Goal: Contribute content: Add original content to the website for others to see

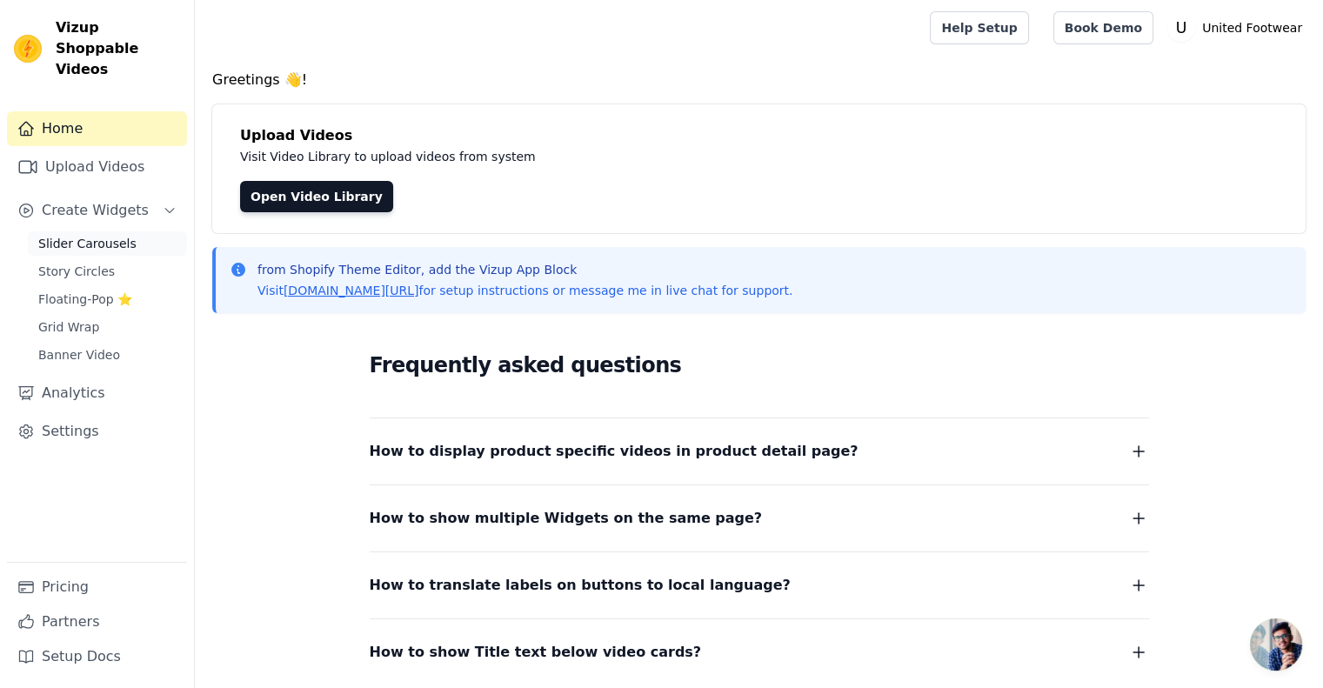
click at [98, 235] on span "Slider Carousels" at bounding box center [87, 243] width 98 height 17
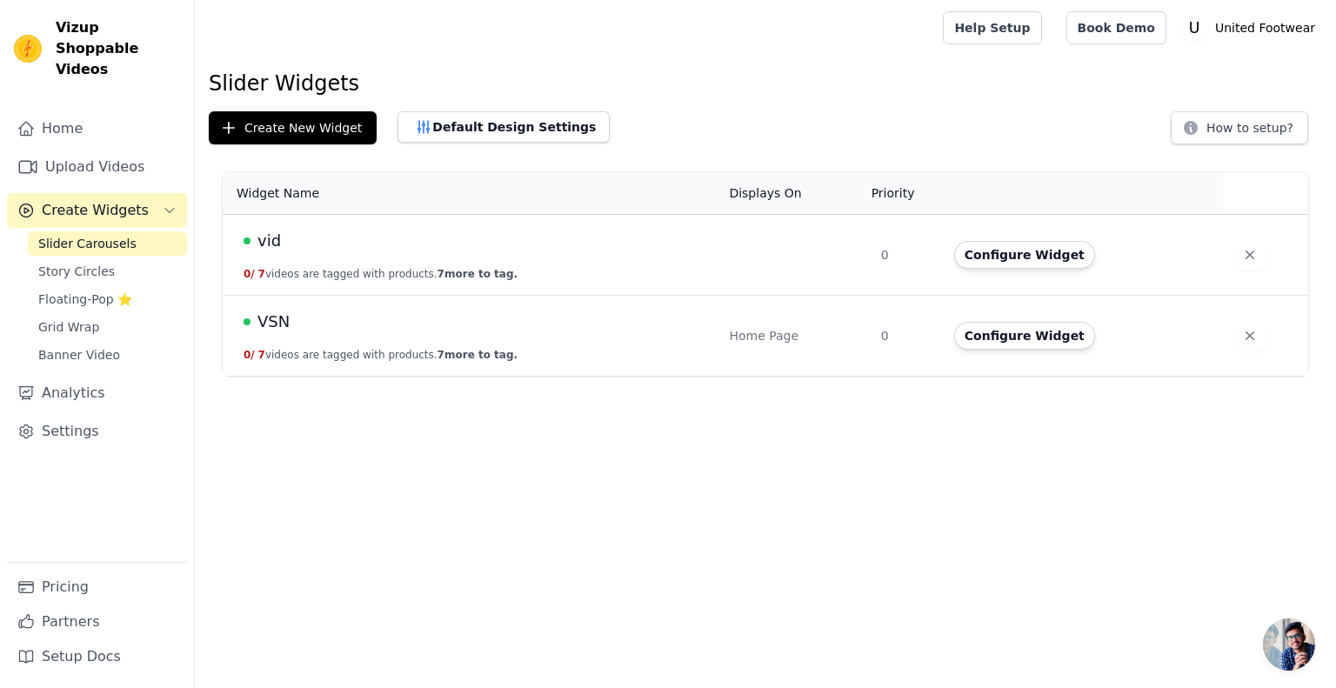
click at [278, 322] on span "VSN" at bounding box center [274, 322] width 32 height 24
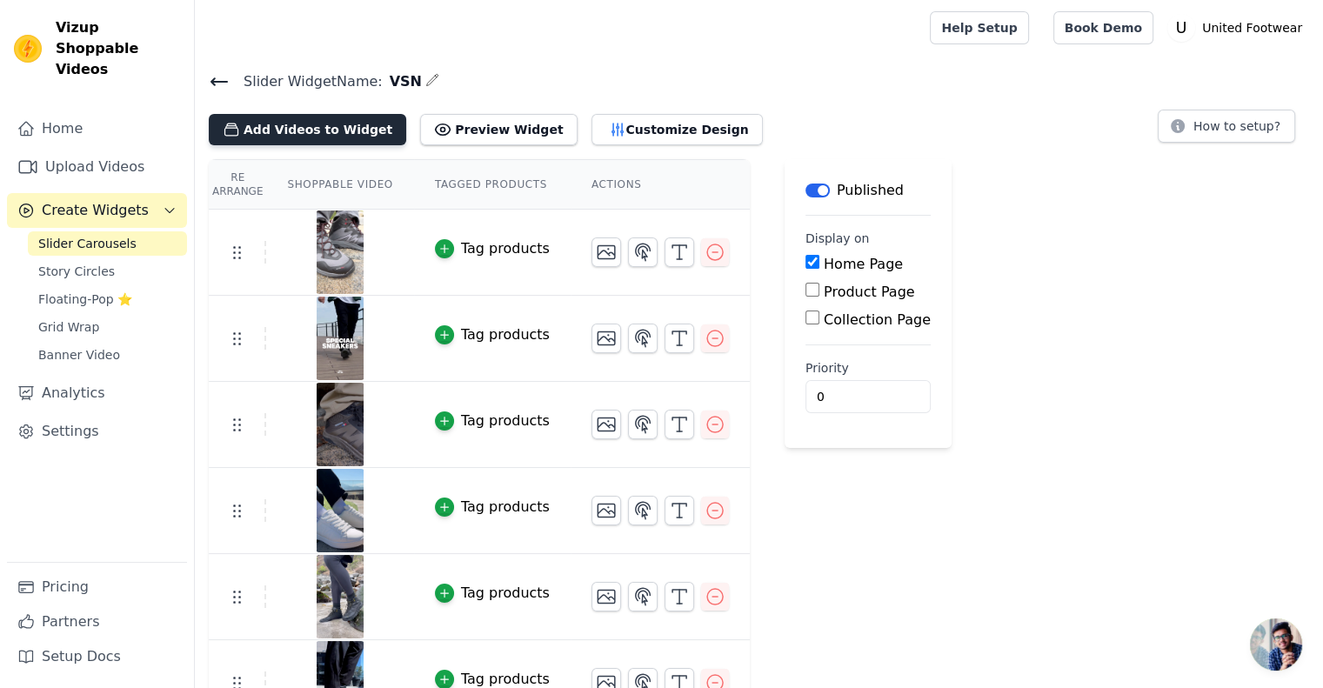
click at [273, 133] on button "Add Videos to Widget" at bounding box center [307, 129] width 197 height 31
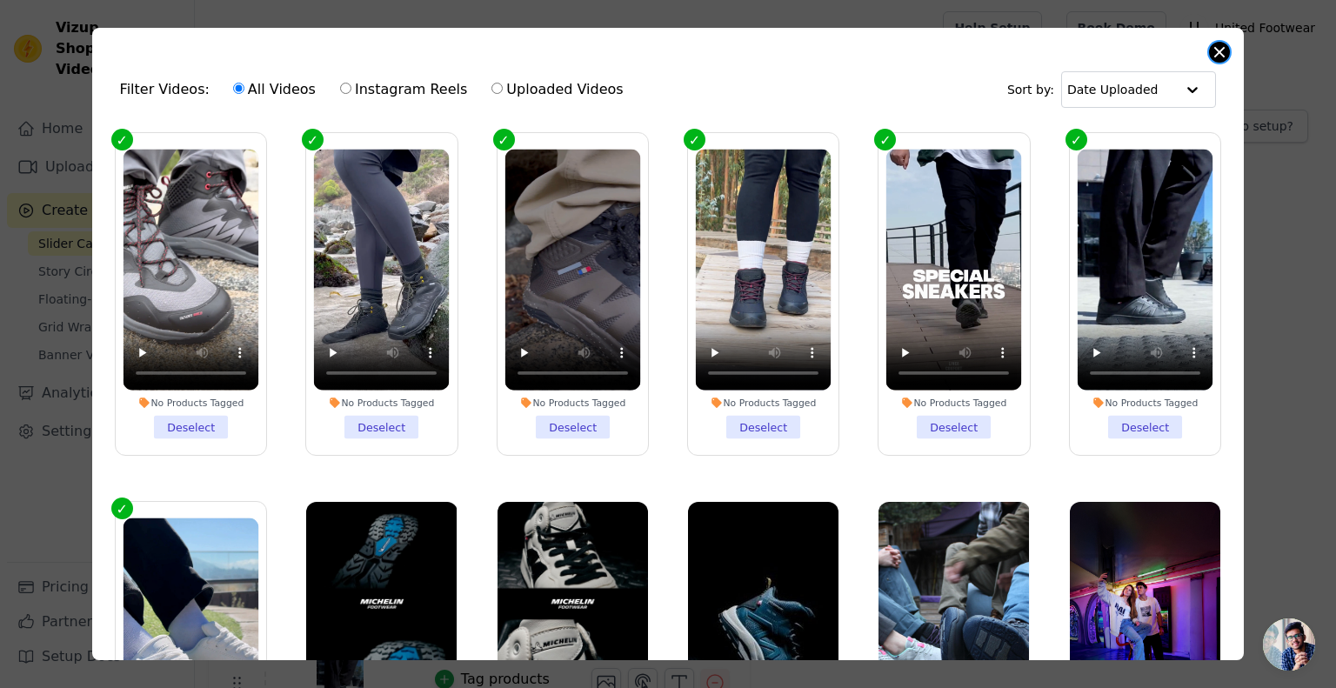
click at [1227, 49] on button "Close modal" at bounding box center [1219, 52] width 21 height 21
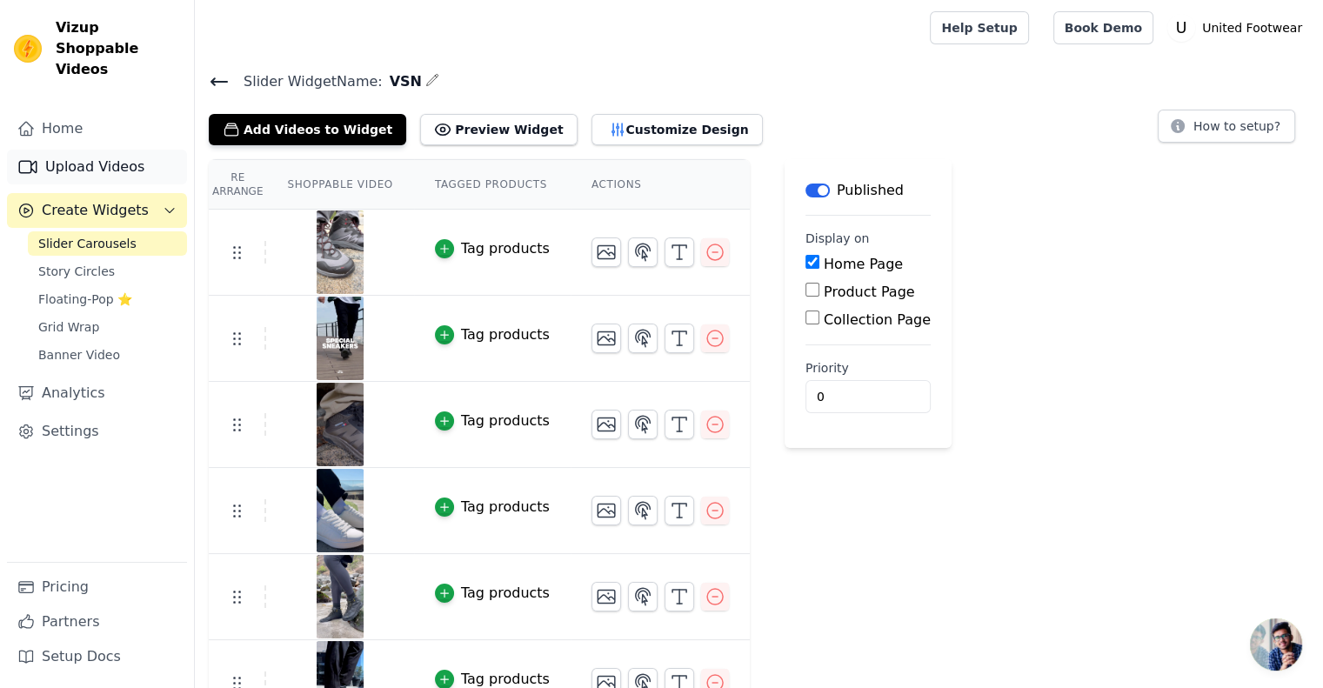
click at [90, 150] on link "Upload Videos" at bounding box center [97, 167] width 180 height 35
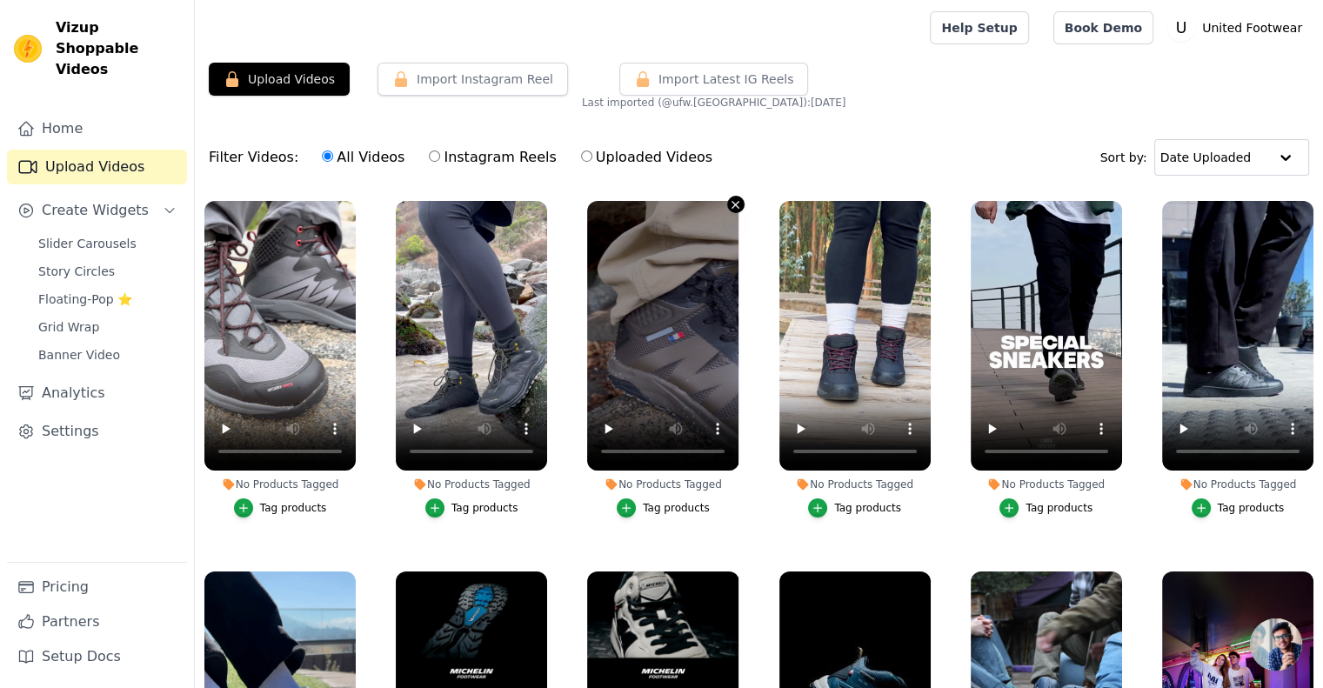
click at [734, 198] on icon "button" at bounding box center [735, 204] width 13 height 13
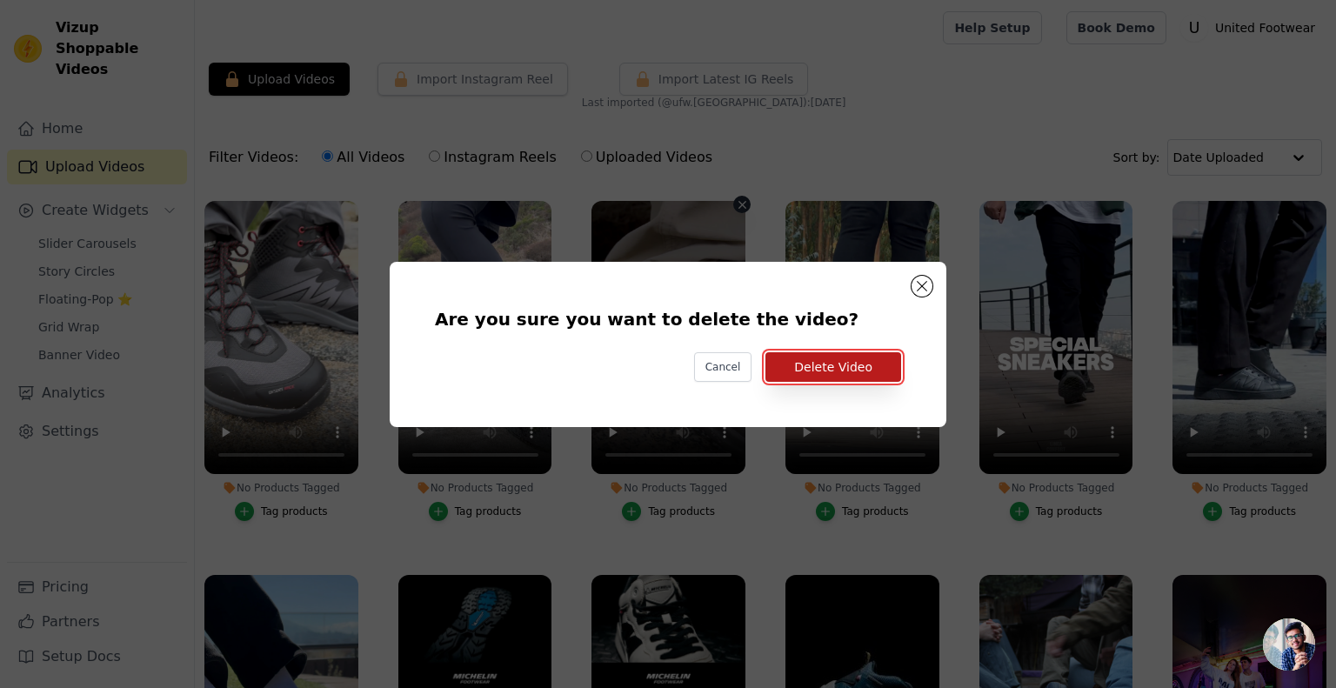
click at [840, 365] on button "Delete Video" at bounding box center [834, 367] width 136 height 30
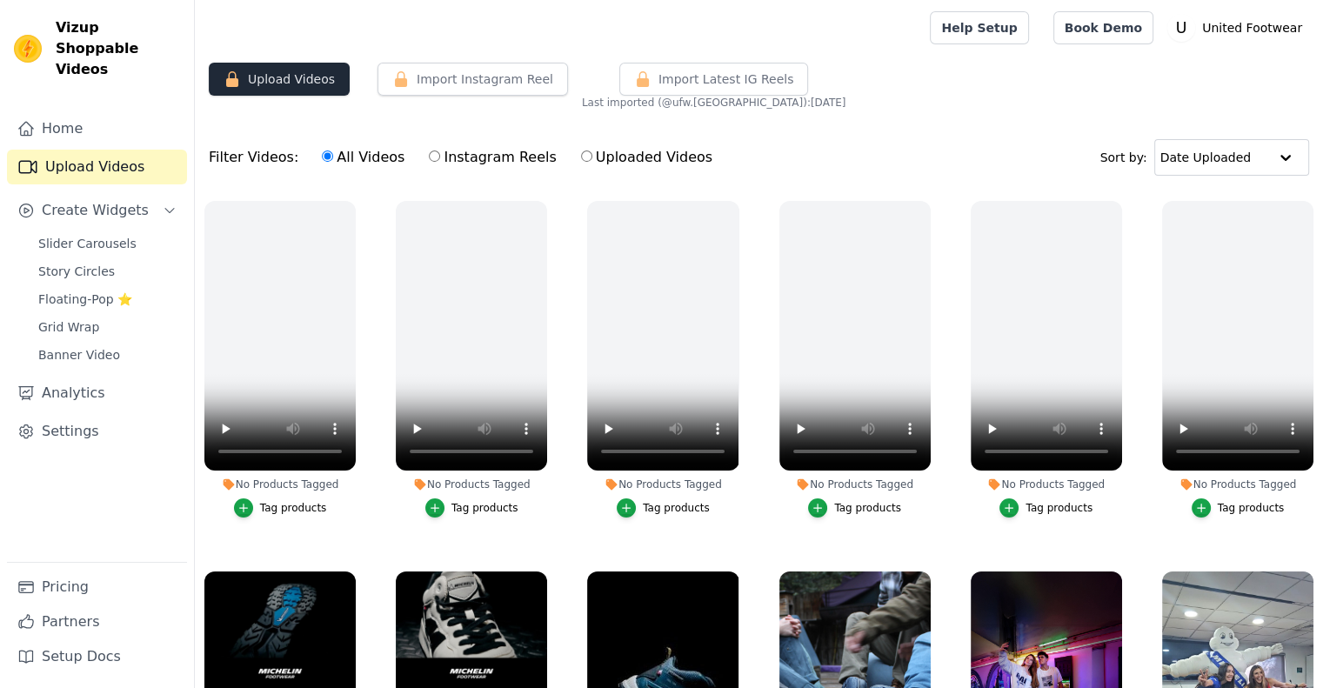
click at [278, 79] on button "Upload Videos" at bounding box center [279, 79] width 141 height 33
click at [298, 88] on button "Upload Videos" at bounding box center [279, 79] width 141 height 33
click at [226, 82] on icon "button" at bounding box center [232, 79] width 12 height 16
click at [276, 77] on button "Upload Videos" at bounding box center [279, 79] width 141 height 33
click at [292, 90] on button "Upload Videos" at bounding box center [279, 79] width 141 height 33
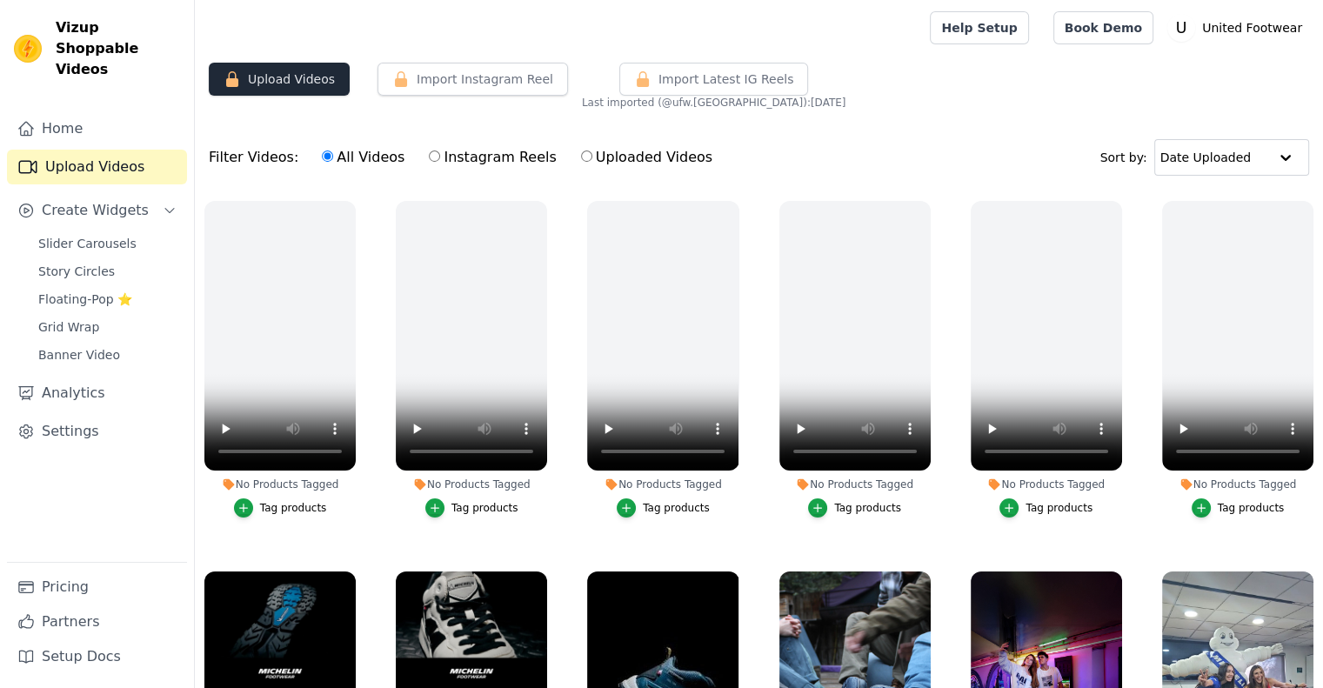
click at [246, 75] on button "Upload Videos" at bounding box center [279, 79] width 141 height 33
click at [104, 592] on link "Pricing" at bounding box center [97, 587] width 180 height 35
click at [64, 117] on link "Home" at bounding box center [97, 128] width 180 height 35
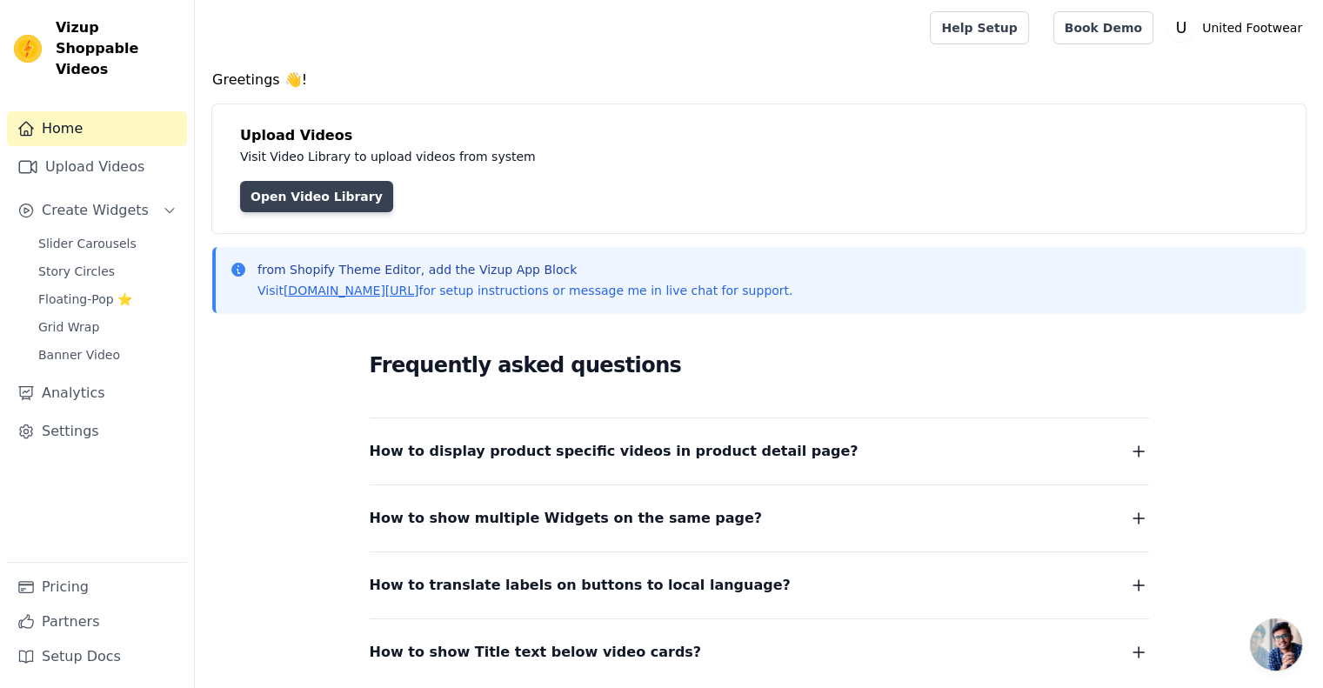
click at [284, 204] on link "Open Video Library" at bounding box center [316, 196] width 153 height 31
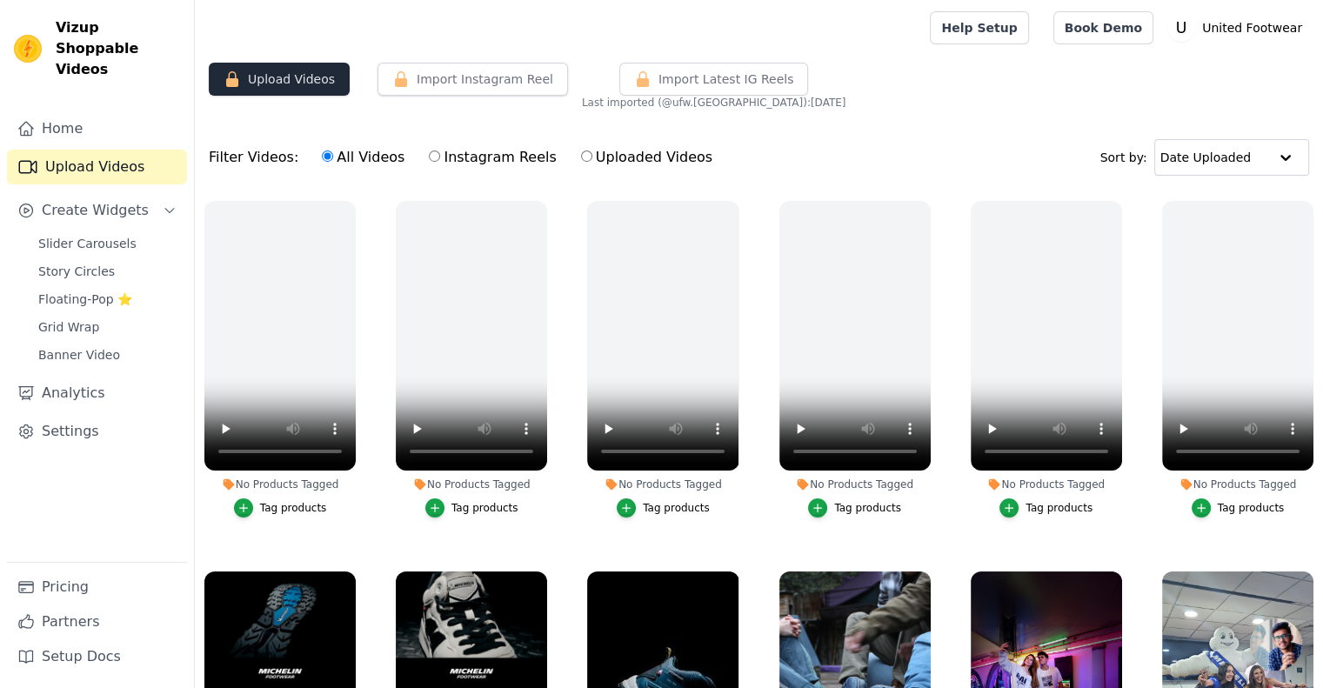
click at [257, 76] on button "Upload Videos" at bounding box center [279, 79] width 141 height 33
click at [258, 76] on button "Upload Videos" at bounding box center [279, 79] width 141 height 33
click at [262, 69] on button "Upload Videos" at bounding box center [279, 79] width 141 height 33
click at [429, 159] on input "Instagram Reels" at bounding box center [434, 156] width 11 height 11
radio input "true"
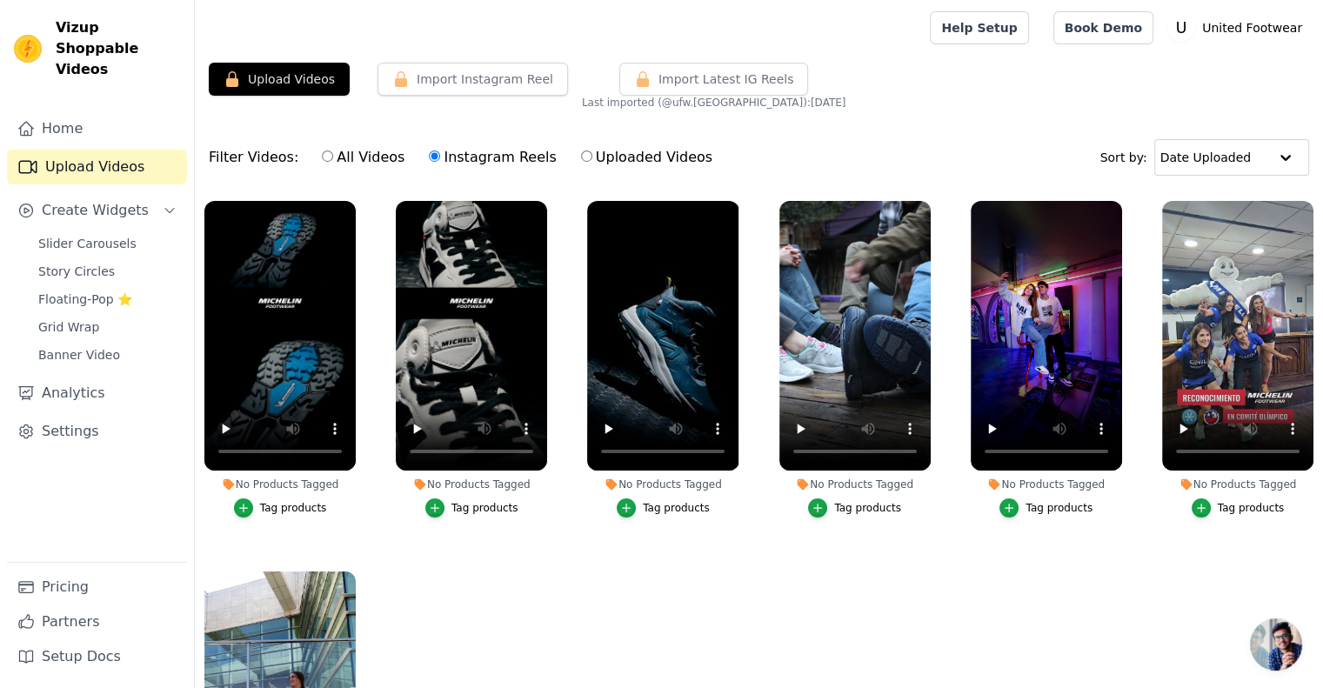
click at [580, 151] on label "Uploaded Videos" at bounding box center [646, 157] width 133 height 23
click at [581, 151] on input "Uploaded Videos" at bounding box center [586, 156] width 11 height 11
radio input "true"
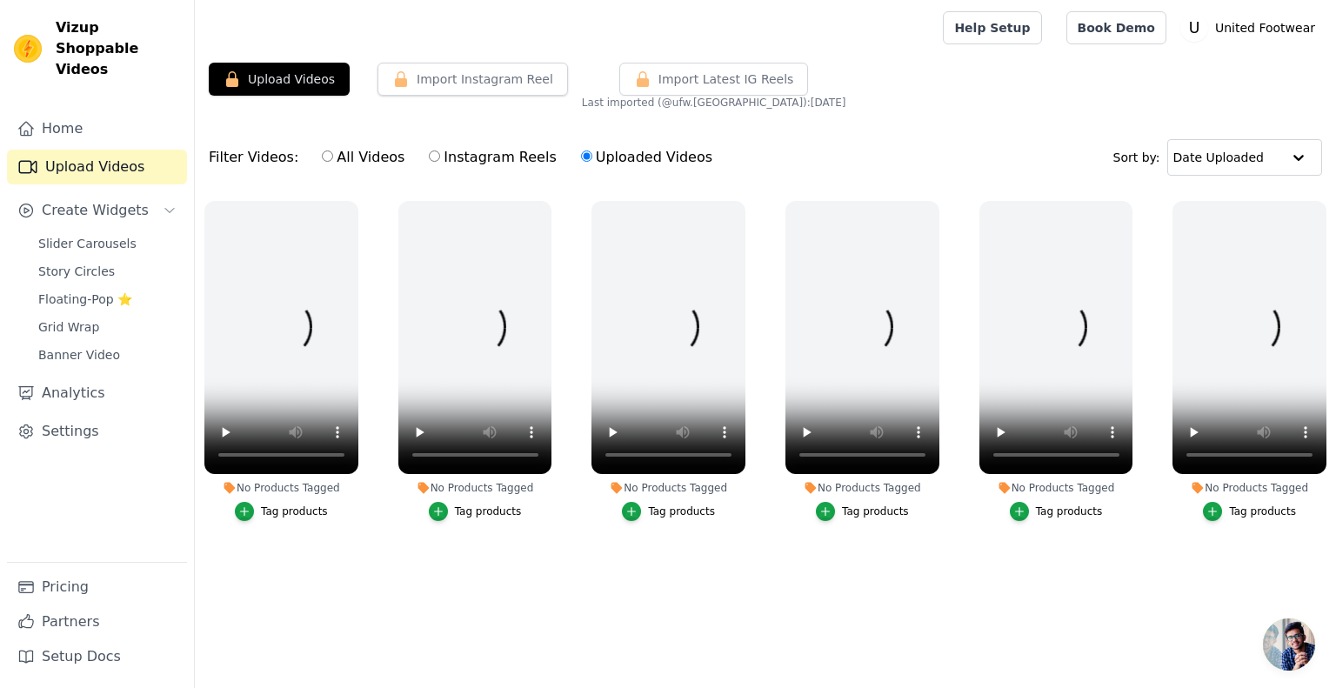
click at [312, 157] on div "All Videos Instagram Reels Uploaded Videos" at bounding box center [517, 157] width 410 height 40
click at [322, 154] on input "All Videos" at bounding box center [327, 156] width 11 height 11
radio input "true"
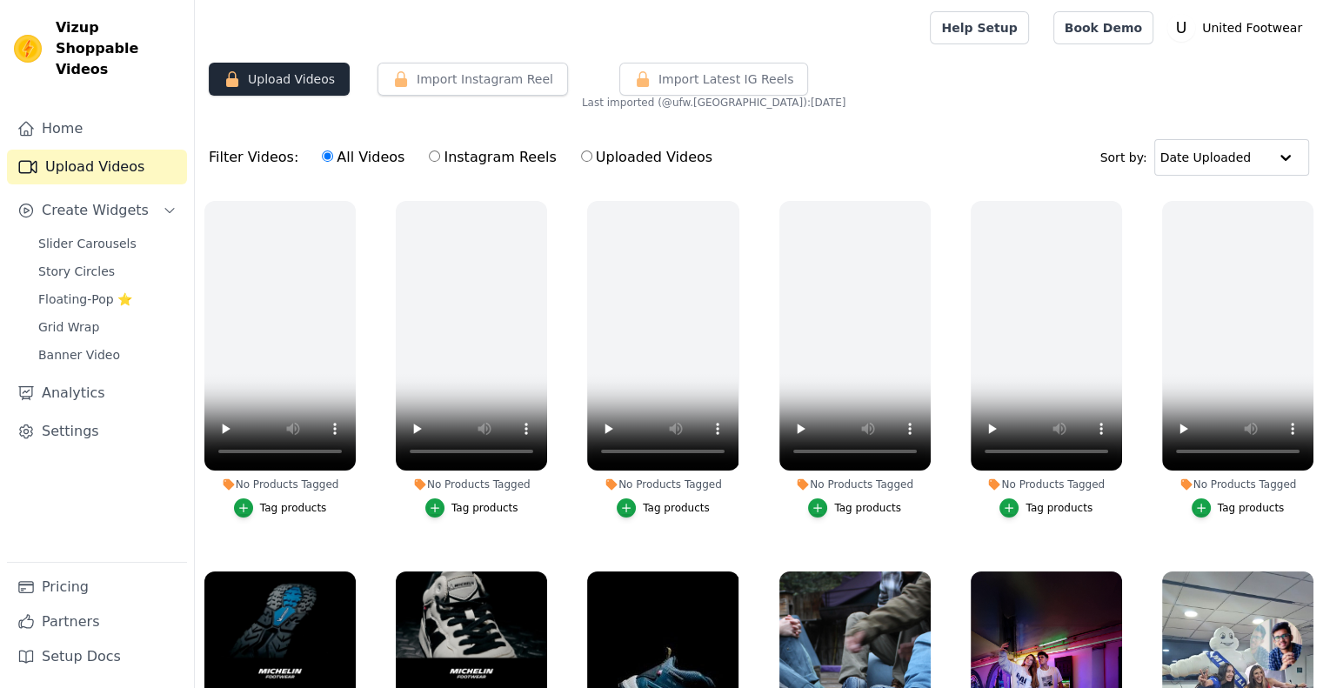
click at [278, 84] on button "Upload Videos" at bounding box center [279, 79] width 141 height 33
click at [278, 85] on button "Upload Videos" at bounding box center [279, 79] width 141 height 33
